Goal: Task Accomplishment & Management: Use online tool/utility

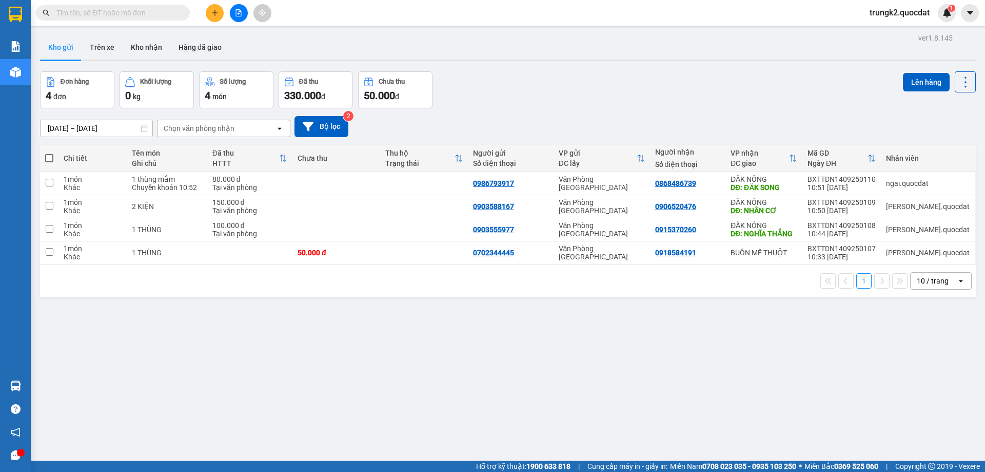
click at [80, 125] on input "[DATE] – [DATE]" at bounding box center [97, 128] width 112 height 16
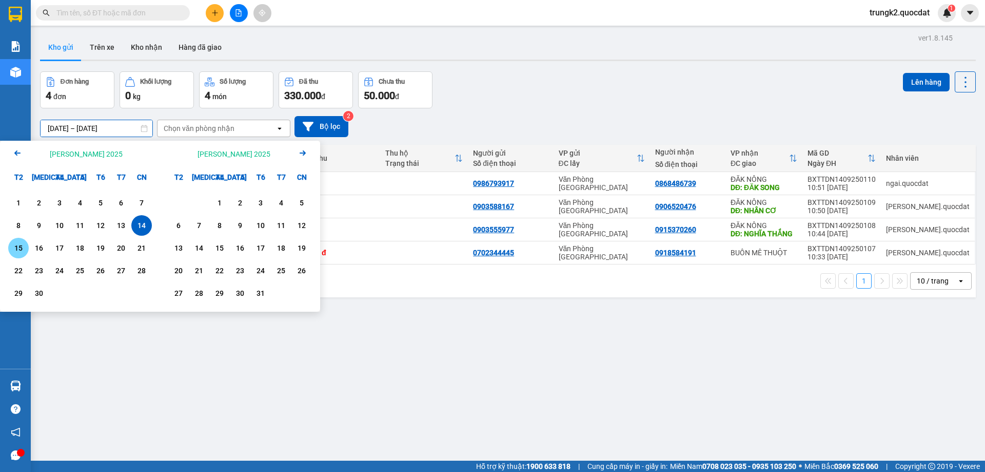
click at [19, 250] on div "15" at bounding box center [18, 248] width 14 height 12
type input "[DATE] – [DATE]"
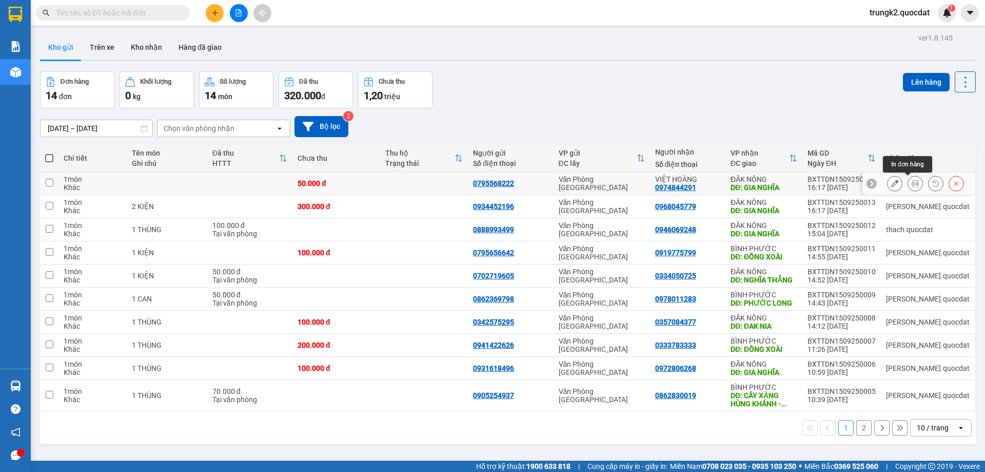
click at [912, 182] on icon at bounding box center [915, 183] width 7 height 7
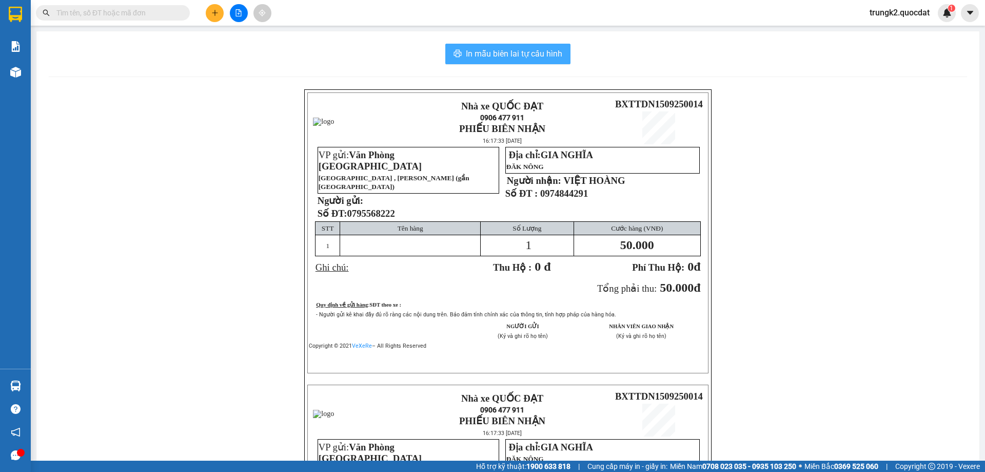
click at [474, 59] on span "In mẫu biên lai tự cấu hình" at bounding box center [514, 53] width 96 height 13
